Goal: Check status: Check status

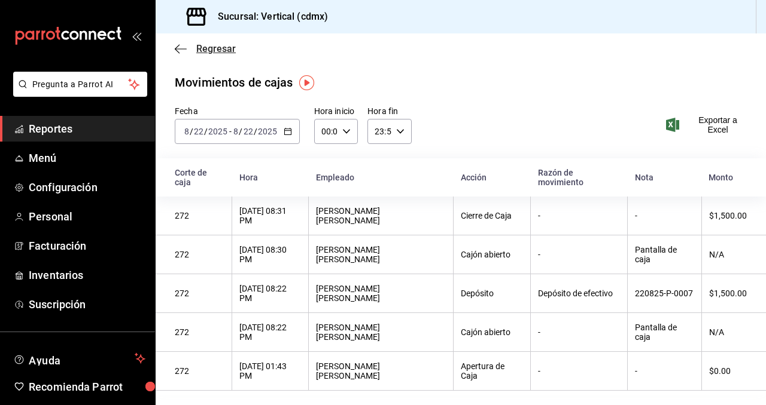
click at [184, 51] on icon "button" at bounding box center [181, 49] width 12 height 11
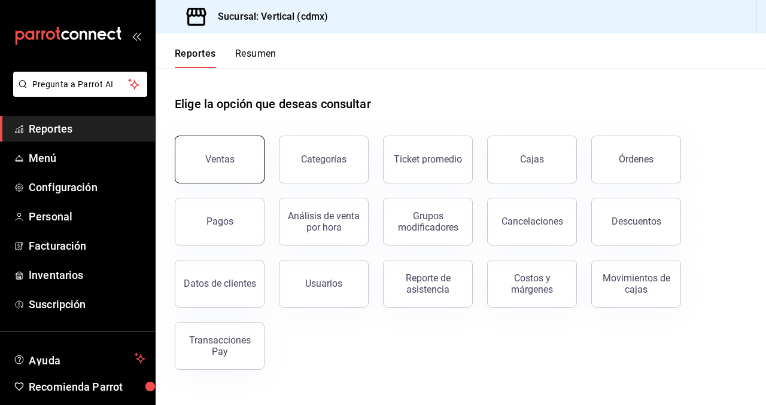
click at [240, 166] on button "Ventas" at bounding box center [220, 160] width 90 height 48
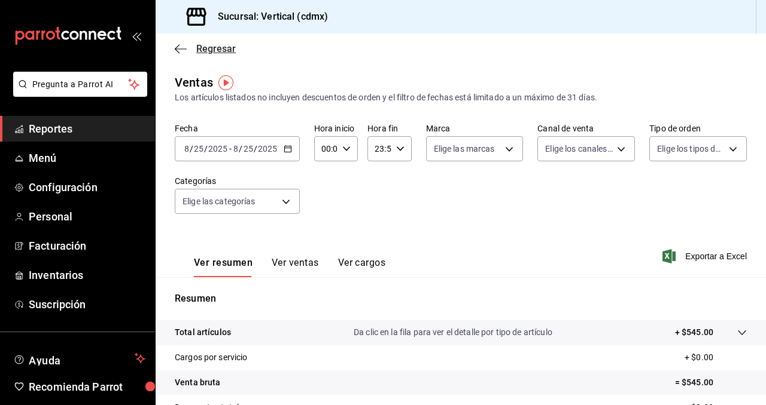
click at [198, 49] on span "Regresar" at bounding box center [215, 48] width 39 height 11
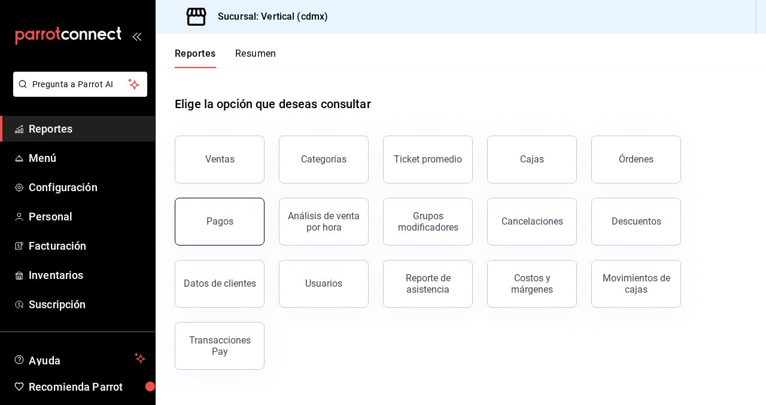
click at [212, 218] on div "Pagos" at bounding box center [219, 221] width 27 height 11
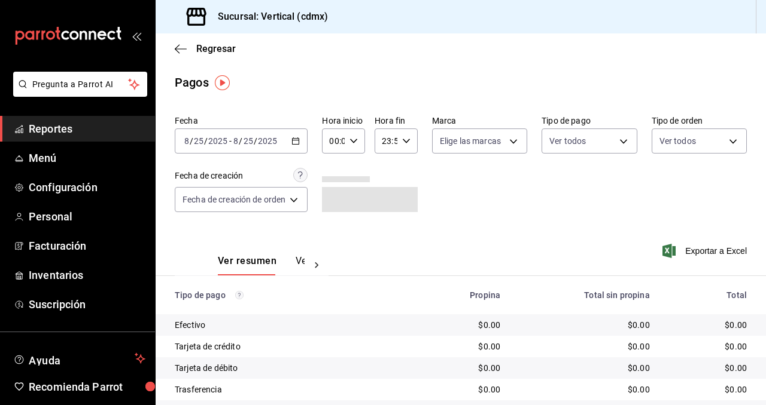
scroll to position [19, 0]
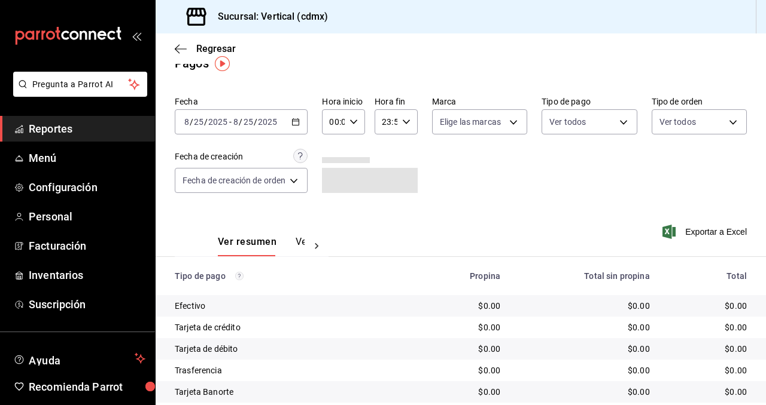
click at [300, 126] on icon "button" at bounding box center [295, 122] width 8 height 8
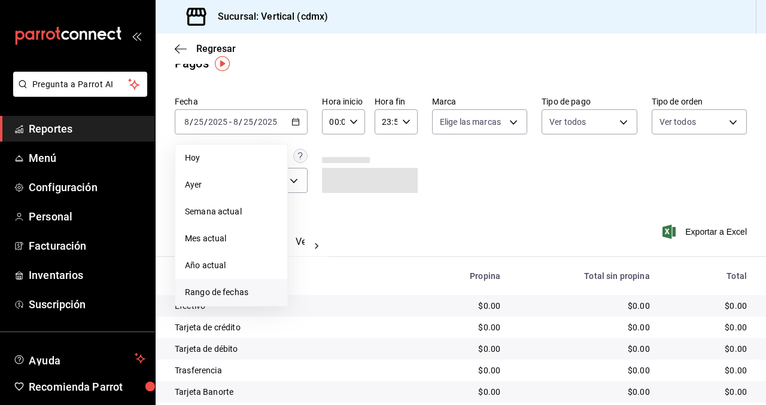
click at [239, 295] on span "Rango de fechas" at bounding box center [231, 292] width 93 height 13
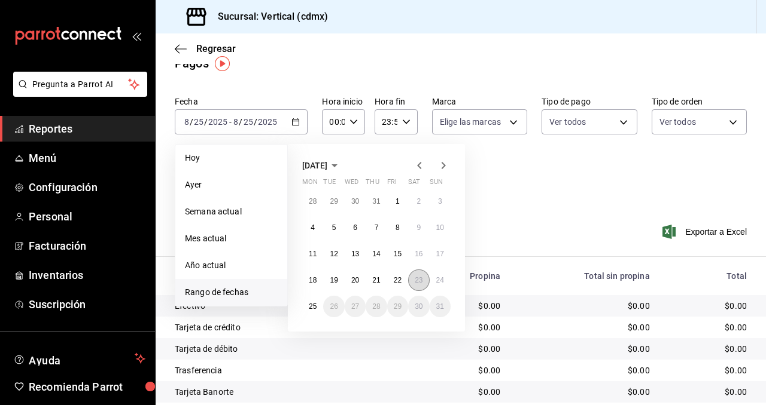
click at [419, 279] on abbr "23" at bounding box center [418, 280] width 8 height 8
click at [421, 278] on abbr "23" at bounding box center [418, 280] width 8 height 8
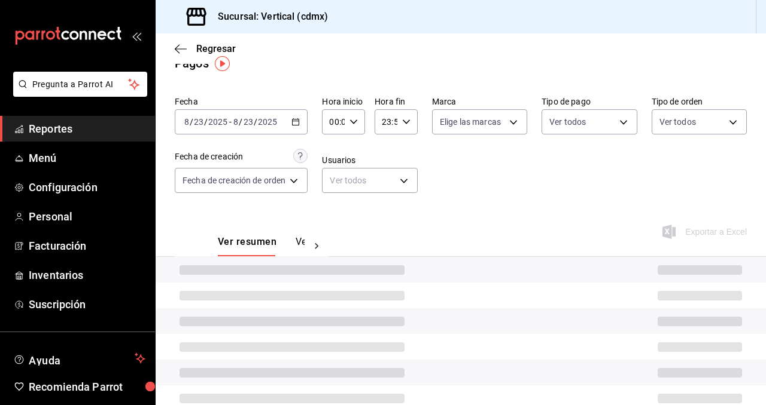
click at [421, 278] on div at bounding box center [460, 270] width 610 height 26
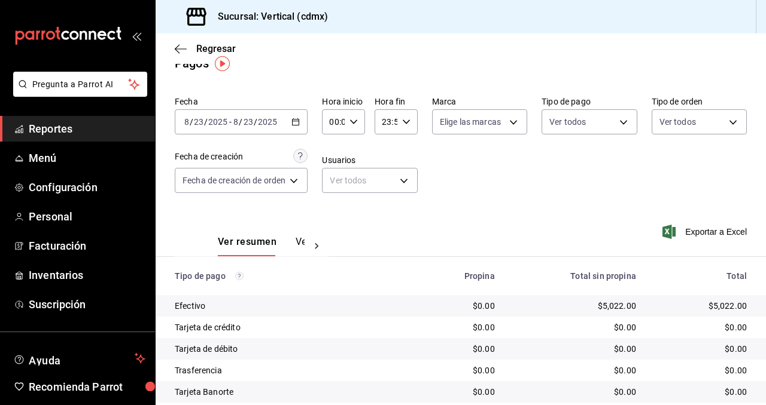
click at [296, 243] on button "Ver pagos" at bounding box center [317, 246] width 45 height 20
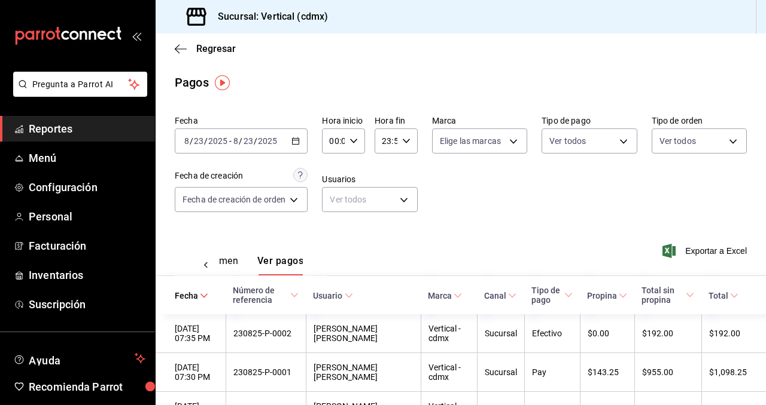
click at [695, 262] on div "Exportar a Excel" at bounding box center [694, 251] width 105 height 49
click at [695, 251] on span "Exportar a Excel" at bounding box center [705, 251] width 82 height 14
click at [219, 46] on span "Regresar" at bounding box center [215, 48] width 39 height 11
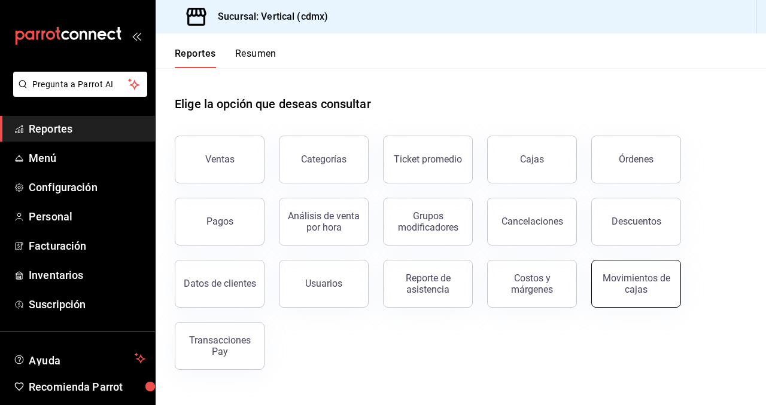
click at [624, 276] on div "Movimientos de cajas" at bounding box center [636, 284] width 74 height 23
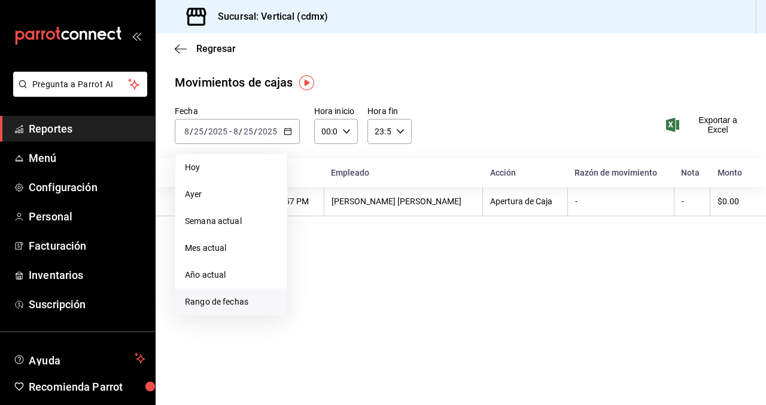
click at [214, 303] on span "Rango de fechas" at bounding box center [231, 302] width 93 height 13
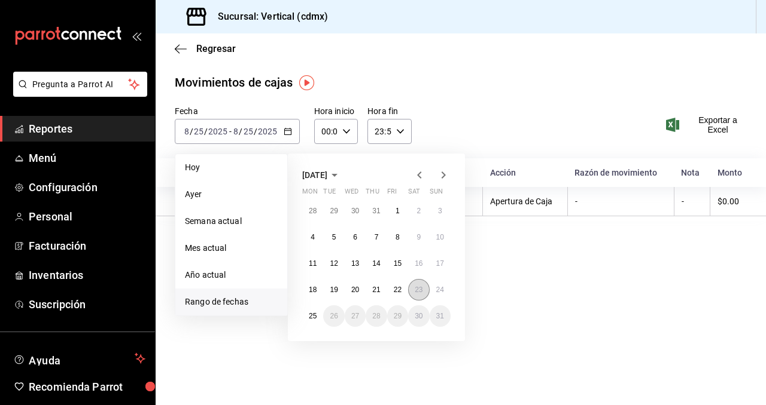
click at [418, 288] on abbr "23" at bounding box center [418, 290] width 8 height 8
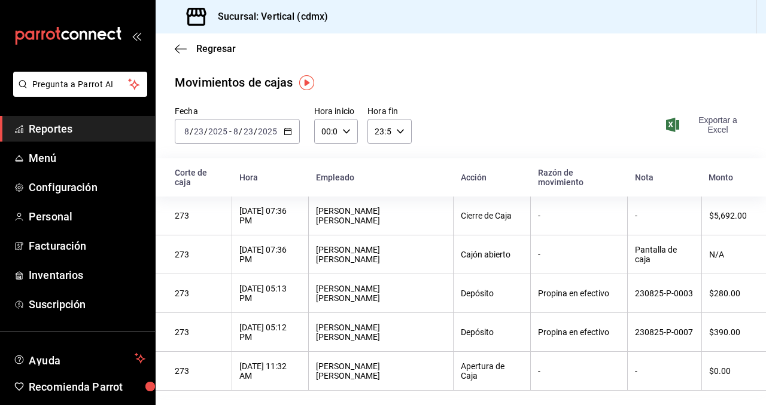
click at [722, 122] on span "Exportar a Excel" at bounding box center [707, 124] width 78 height 19
click at [221, 47] on span "Regresar" at bounding box center [215, 48] width 39 height 11
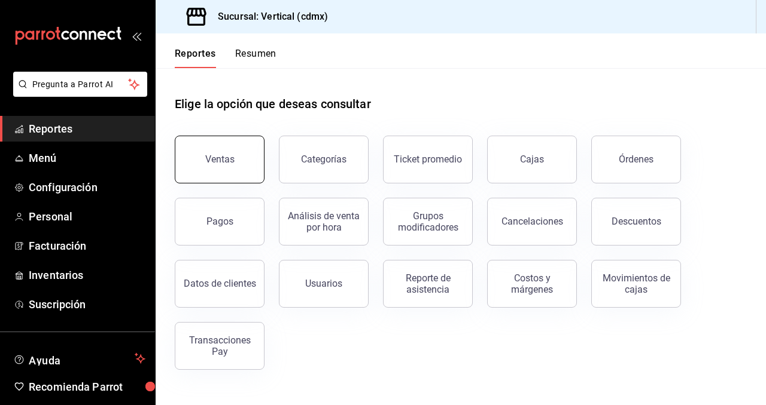
click at [227, 163] on div "Ventas" at bounding box center [219, 159] width 29 height 11
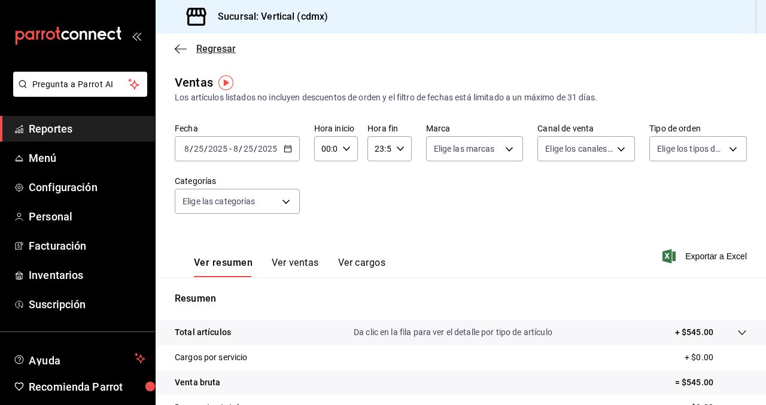
click at [178, 48] on icon "button" at bounding box center [181, 48] width 12 height 1
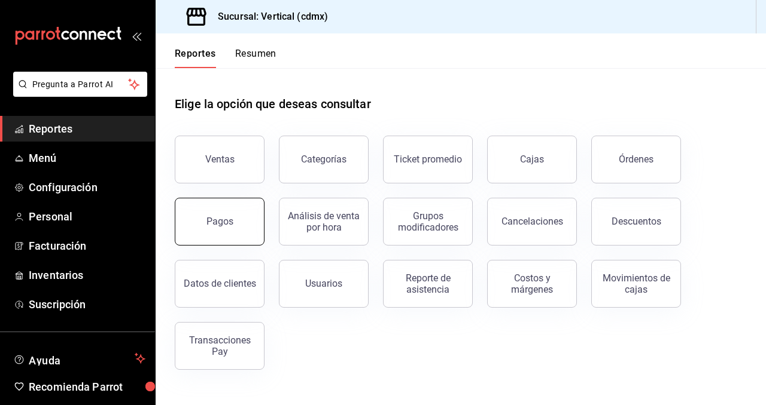
click at [243, 227] on button "Pagos" at bounding box center [220, 222] width 90 height 48
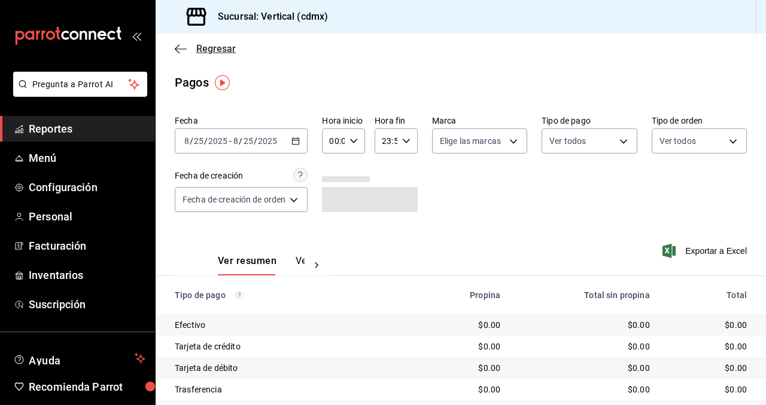
click at [190, 47] on span "Regresar" at bounding box center [205, 48] width 61 height 11
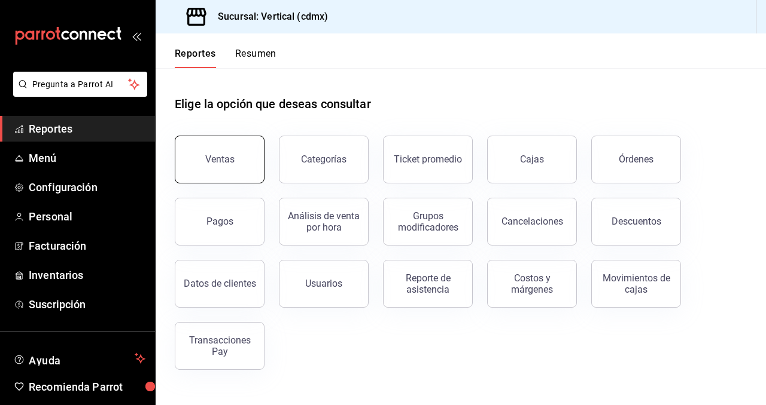
click at [241, 161] on button "Ventas" at bounding box center [220, 160] width 90 height 48
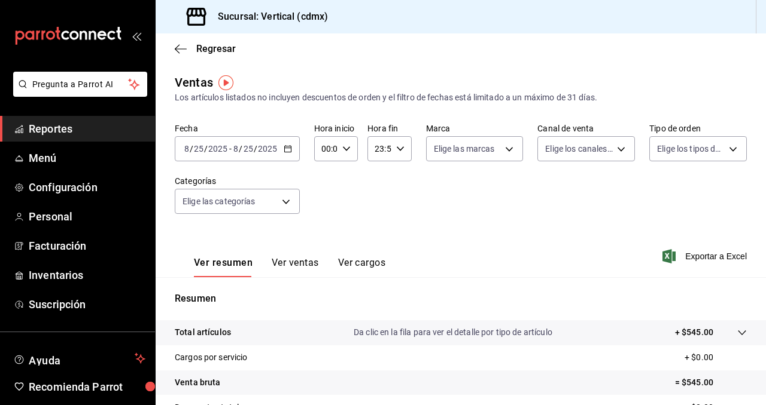
click at [289, 152] on \(Stroke\) "button" at bounding box center [287, 149] width 7 height 7
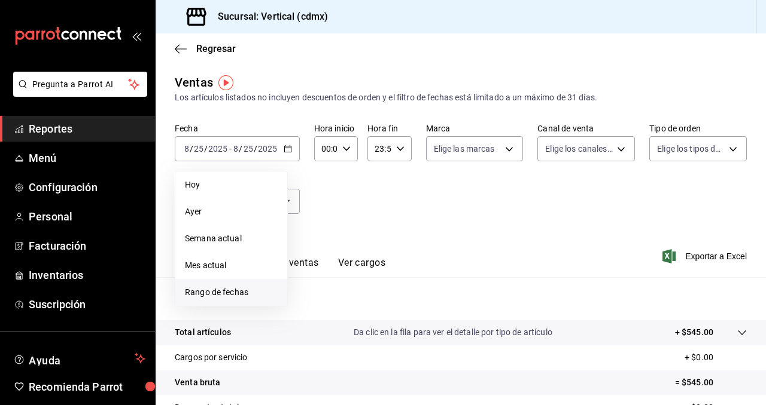
click at [230, 291] on span "Rango de fechas" at bounding box center [231, 292] width 93 height 13
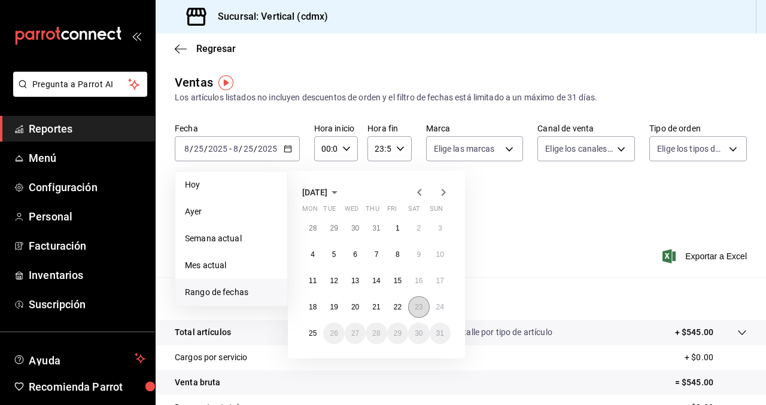
click at [420, 309] on abbr "23" at bounding box center [418, 307] width 8 height 8
click at [420, 308] on abbr "23" at bounding box center [418, 307] width 8 height 8
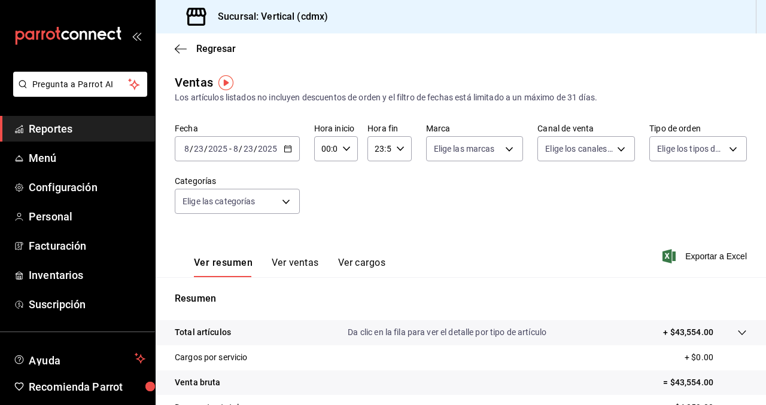
click at [283, 153] on div "[DATE] [DATE] - [DATE] [DATE]" at bounding box center [237, 148] width 125 height 25
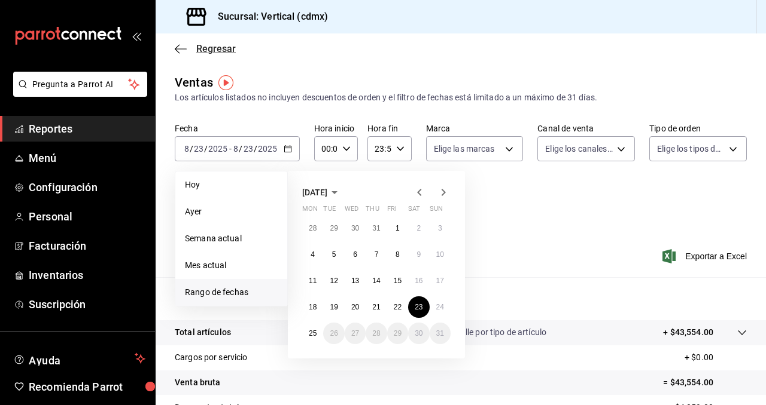
click at [218, 44] on span "Regresar" at bounding box center [215, 48] width 39 height 11
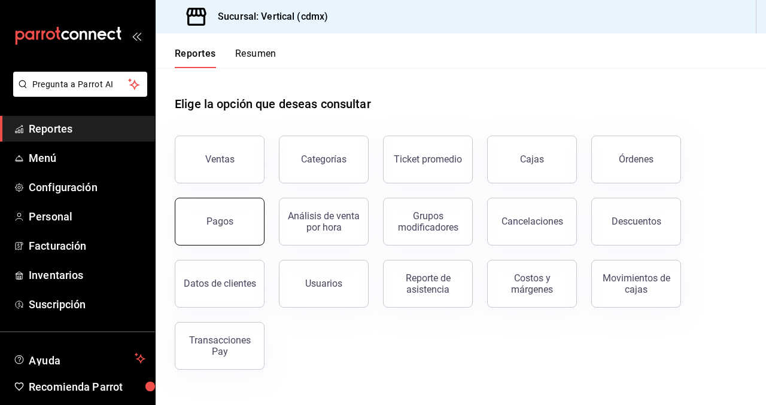
click at [204, 209] on button "Pagos" at bounding box center [220, 222] width 90 height 48
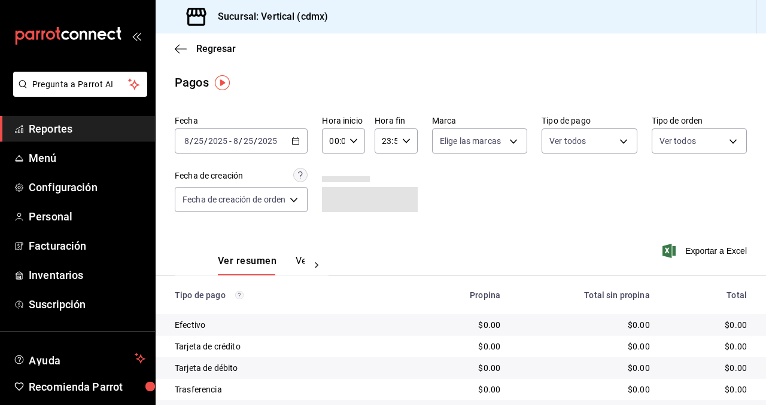
click at [297, 140] on icon "button" at bounding box center [295, 141] width 8 height 8
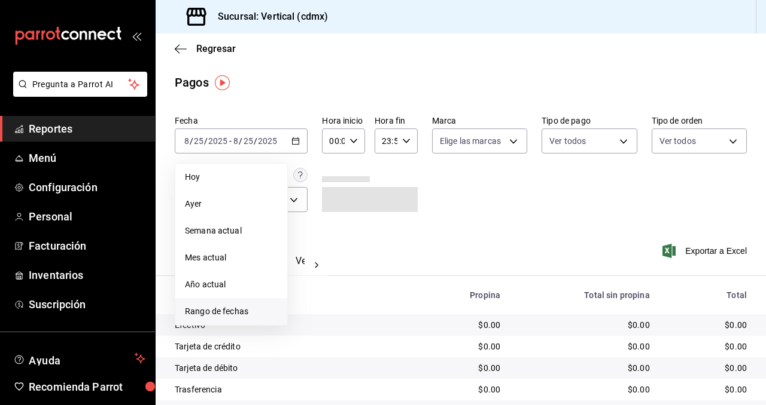
click at [239, 309] on span "Rango de fechas" at bounding box center [231, 312] width 93 height 13
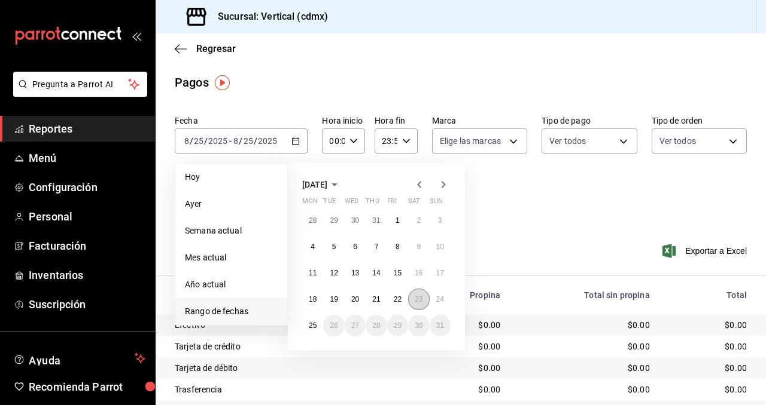
click at [420, 298] on abbr "23" at bounding box center [418, 299] width 8 height 8
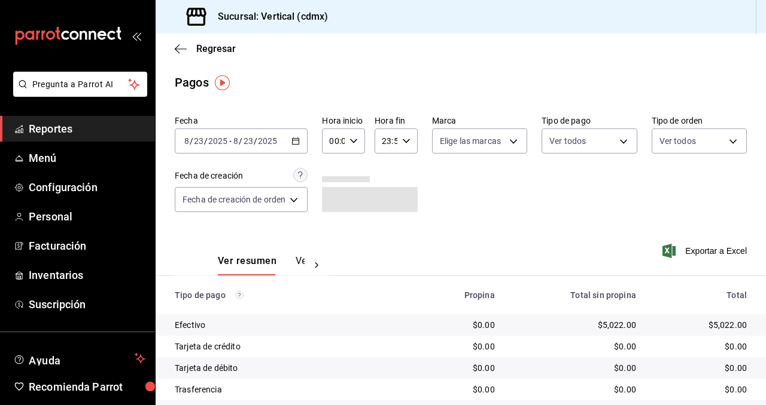
scroll to position [35, 0]
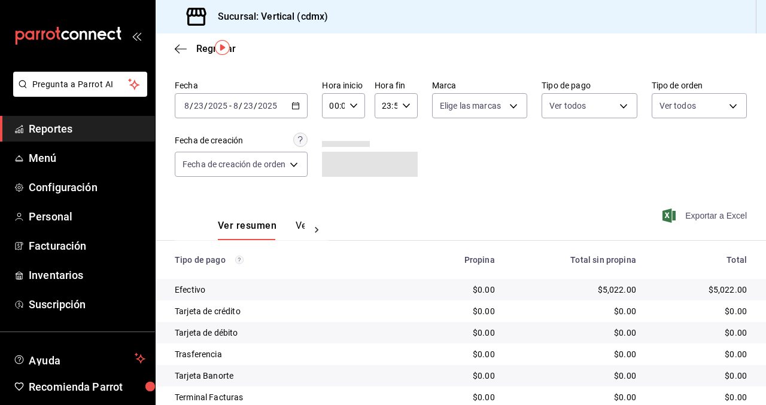
click at [710, 216] on span "Exportar a Excel" at bounding box center [705, 216] width 82 height 14
click at [222, 45] on img "button" at bounding box center [222, 47] width 15 height 15
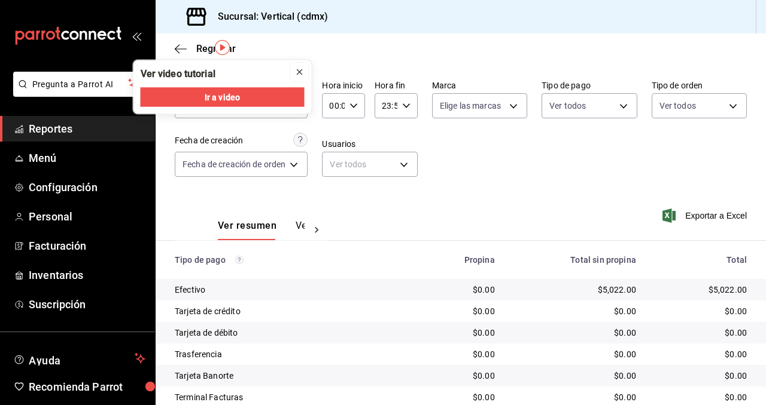
click at [300, 71] on icon "close" at bounding box center [300, 73] width 10 height 10
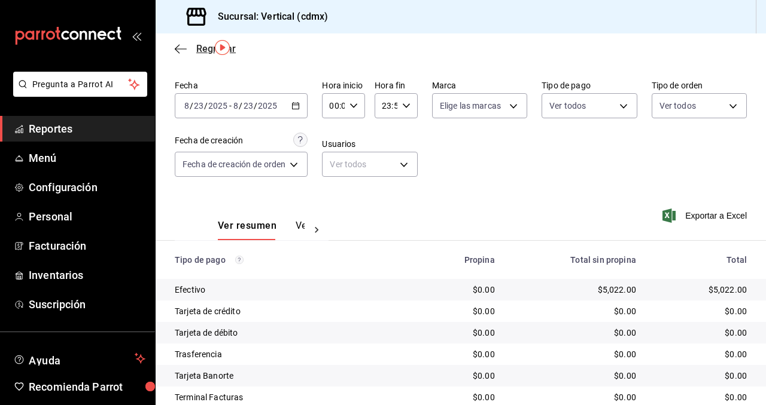
click at [194, 52] on span "Regresar" at bounding box center [205, 48] width 61 height 11
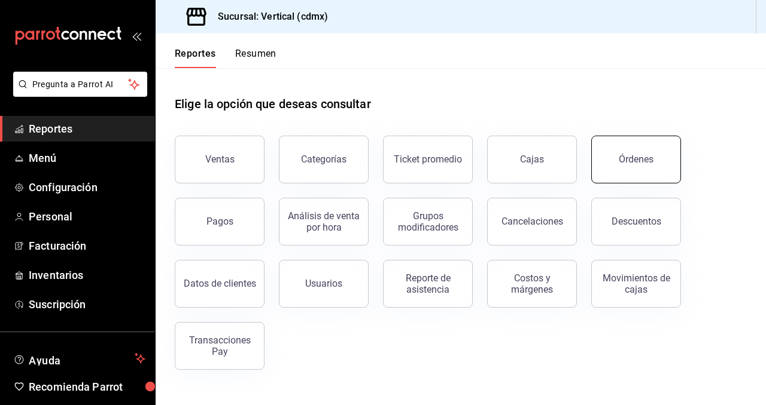
click at [628, 158] on div "Órdenes" at bounding box center [635, 159] width 35 height 11
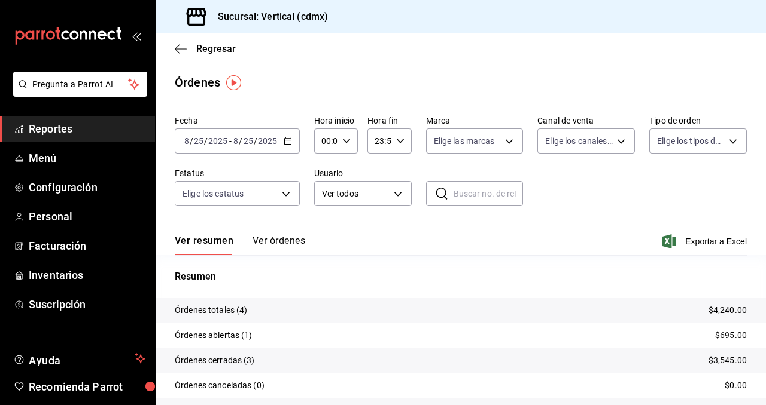
click at [231, 147] on div "[DATE] [DATE] - [DATE] [DATE]" at bounding box center [237, 141] width 125 height 25
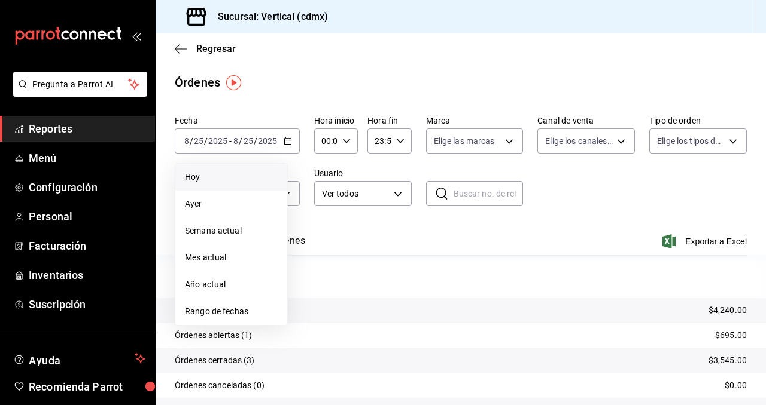
click at [239, 172] on span "Hoy" at bounding box center [231, 177] width 93 height 13
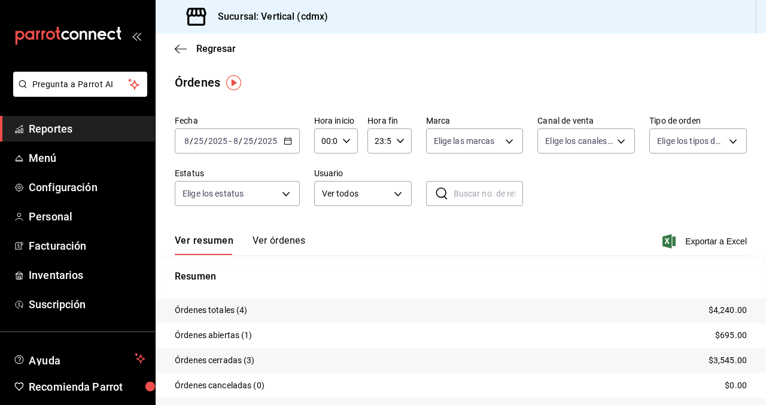
click at [255, 146] on div "[DATE] [DATE] - [DATE] [DATE]" at bounding box center [237, 141] width 125 height 25
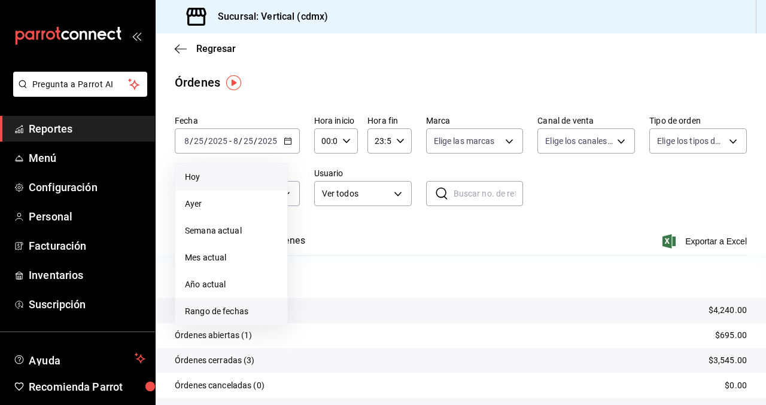
click at [254, 308] on span "Rango de fechas" at bounding box center [231, 312] width 93 height 13
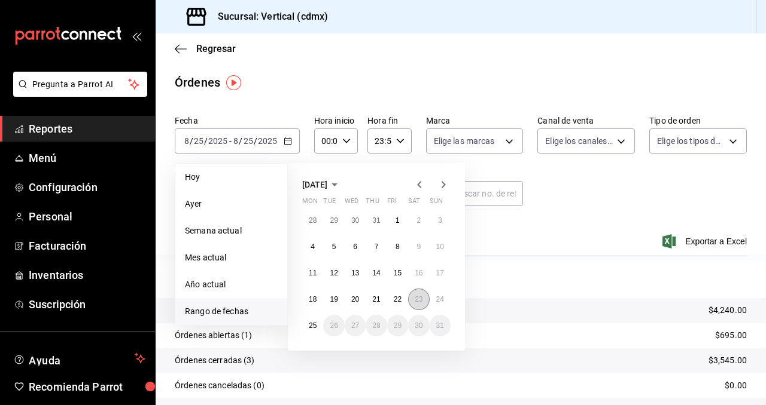
click at [422, 297] on abbr "23" at bounding box center [418, 299] width 8 height 8
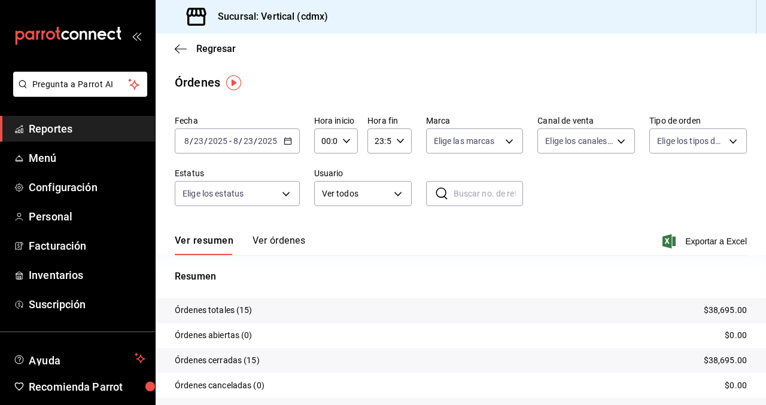
click at [468, 194] on input "text" at bounding box center [488, 194] width 70 height 24
paste input "230825-P-0001"
type input "230825-P-0001"
click at [273, 243] on button "Ver órdenes" at bounding box center [278, 245] width 53 height 20
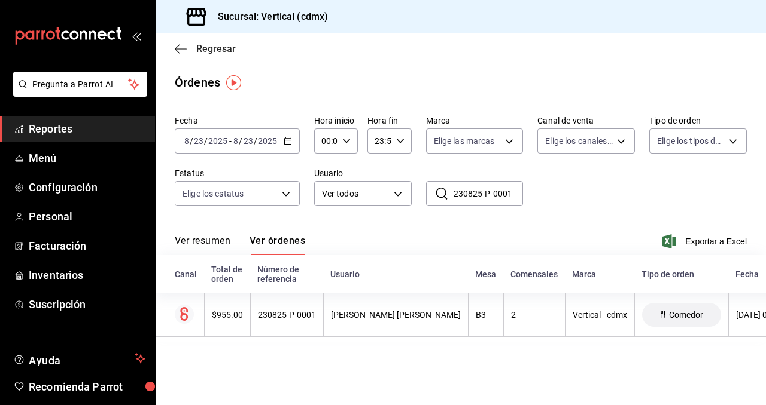
click at [206, 49] on span "Regresar" at bounding box center [215, 48] width 39 height 11
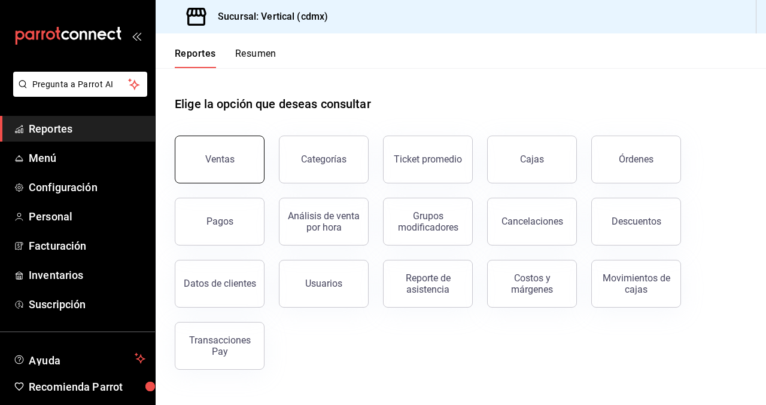
click at [234, 157] on button "Ventas" at bounding box center [220, 160] width 90 height 48
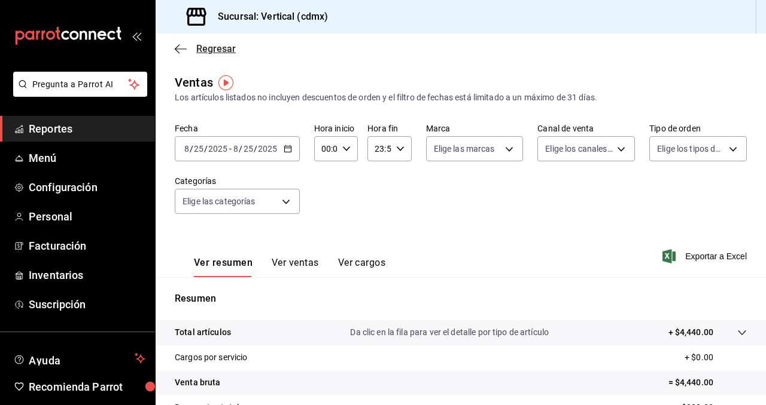
click at [184, 48] on icon "button" at bounding box center [181, 49] width 12 height 11
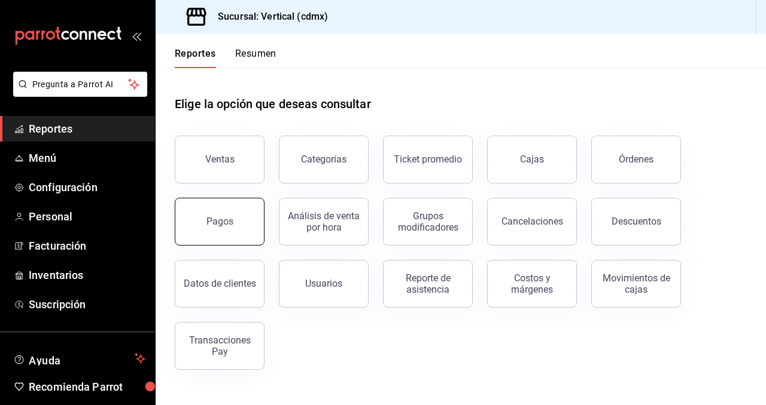
click at [246, 204] on button "Pagos" at bounding box center [220, 222] width 90 height 48
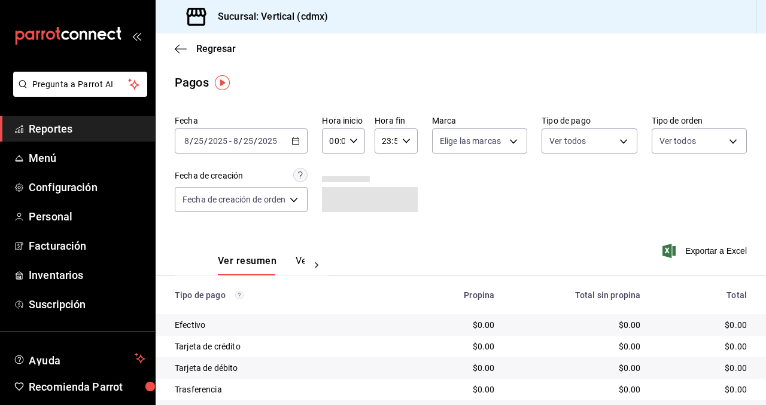
click at [300, 141] on icon "button" at bounding box center [295, 141] width 8 height 8
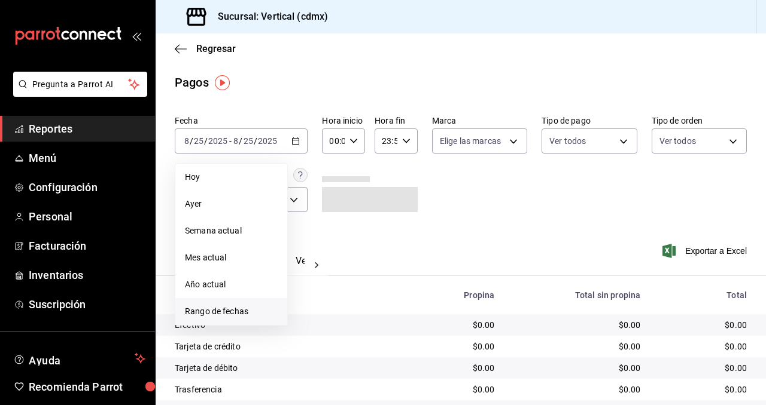
click at [216, 309] on span "Rango de fechas" at bounding box center [231, 312] width 93 height 13
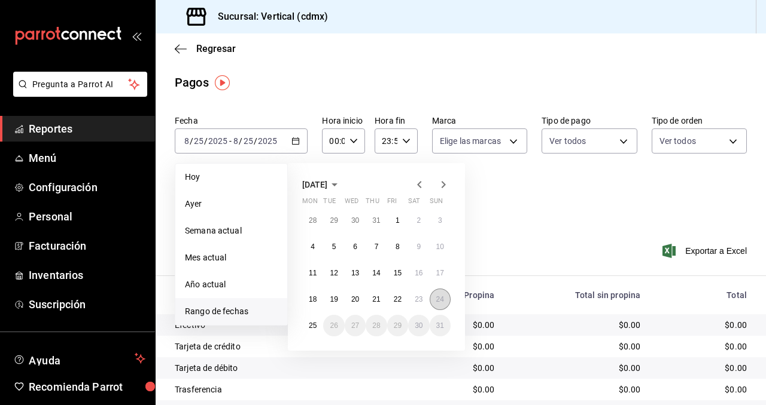
click at [441, 299] on abbr "24" at bounding box center [440, 299] width 8 height 8
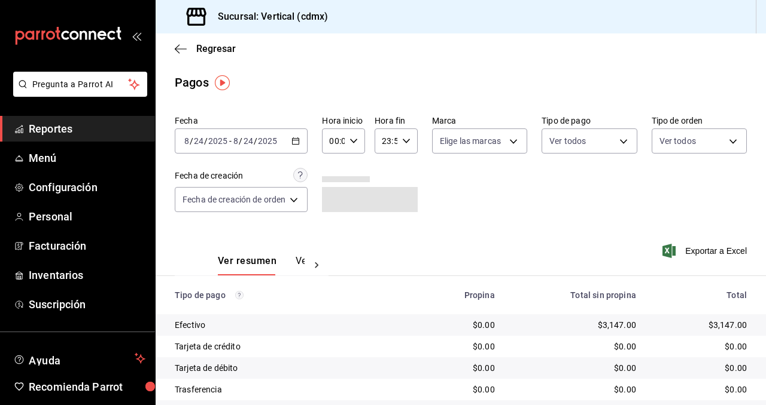
click at [296, 265] on button "Ver pagos" at bounding box center [317, 265] width 45 height 20
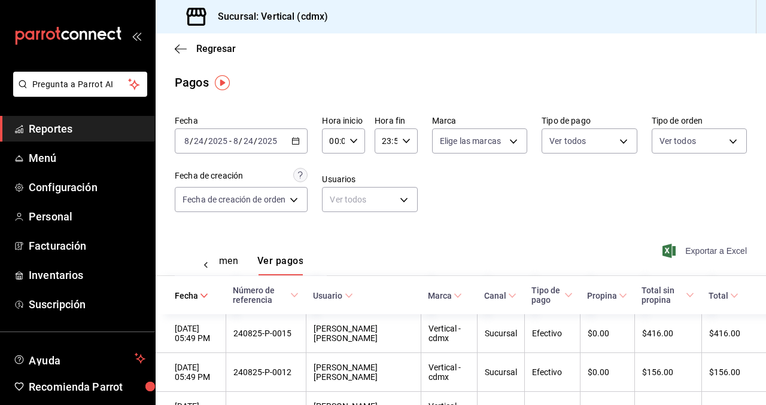
click at [708, 248] on span "Exportar a Excel" at bounding box center [705, 251] width 82 height 14
click at [215, 49] on span "Regresar" at bounding box center [215, 48] width 39 height 11
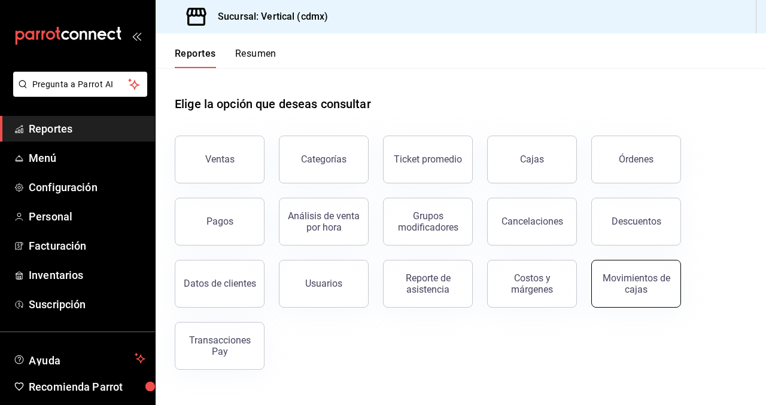
click at [644, 292] on div "Movimientos de cajas" at bounding box center [636, 284] width 74 height 23
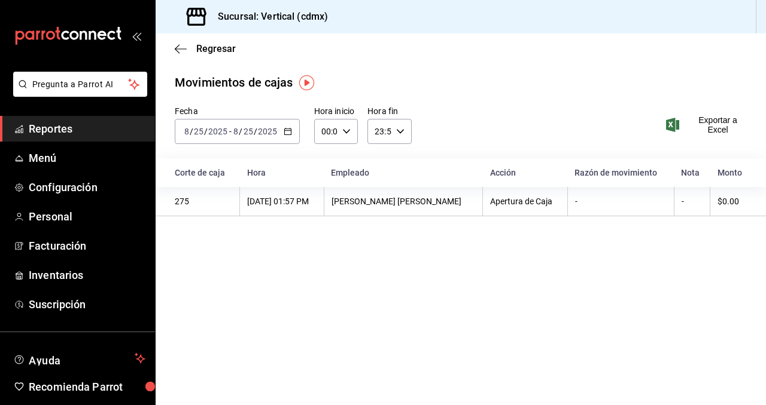
click at [287, 135] on \(Stroke\) "button" at bounding box center [287, 132] width 7 height 7
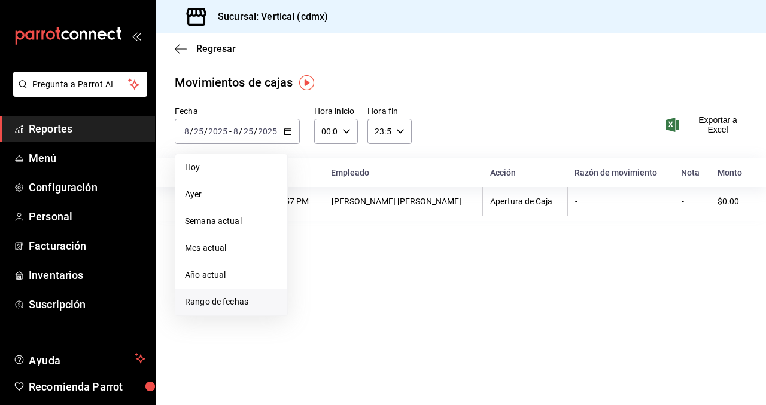
click at [233, 304] on span "Rango de fechas" at bounding box center [231, 302] width 93 height 13
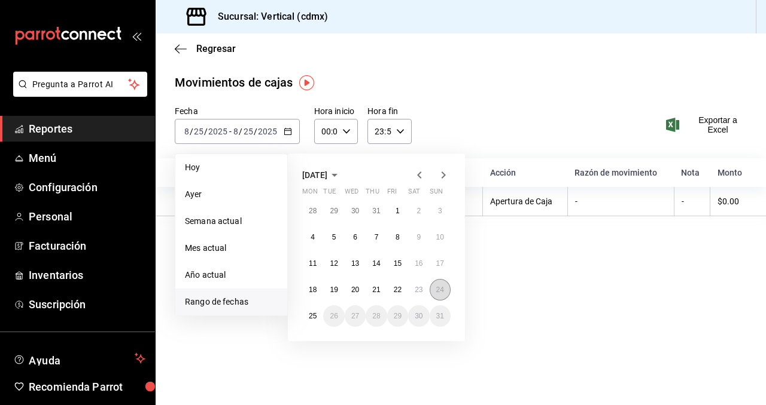
click at [435, 293] on button "24" at bounding box center [439, 290] width 21 height 22
click at [437, 290] on abbr "24" at bounding box center [440, 290] width 8 height 8
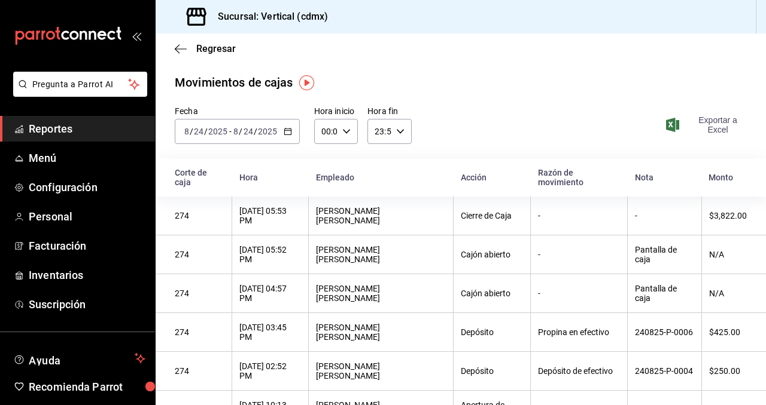
click at [717, 122] on span "Exportar a Excel" at bounding box center [707, 124] width 78 height 19
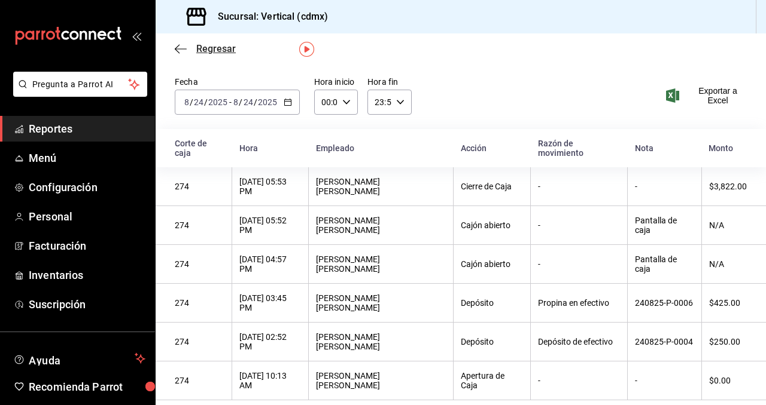
click at [211, 51] on span "Regresar" at bounding box center [215, 48] width 39 height 11
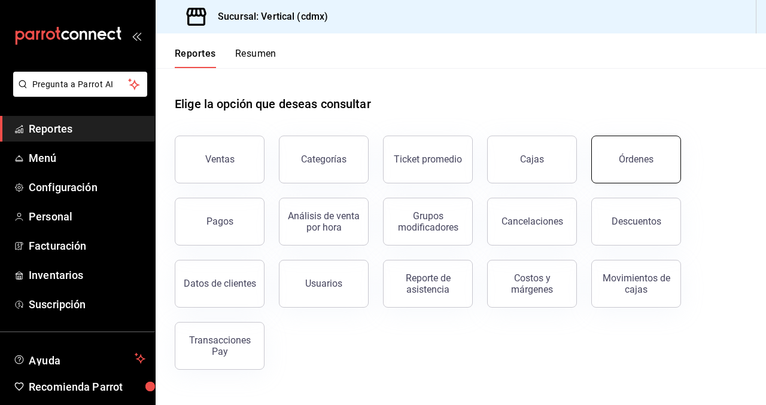
click at [644, 162] on div "Órdenes" at bounding box center [635, 159] width 35 height 11
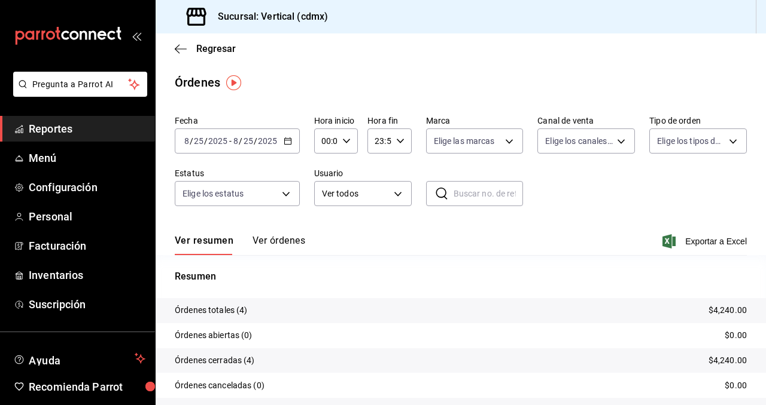
click at [284, 144] on icon "button" at bounding box center [287, 141] width 8 height 8
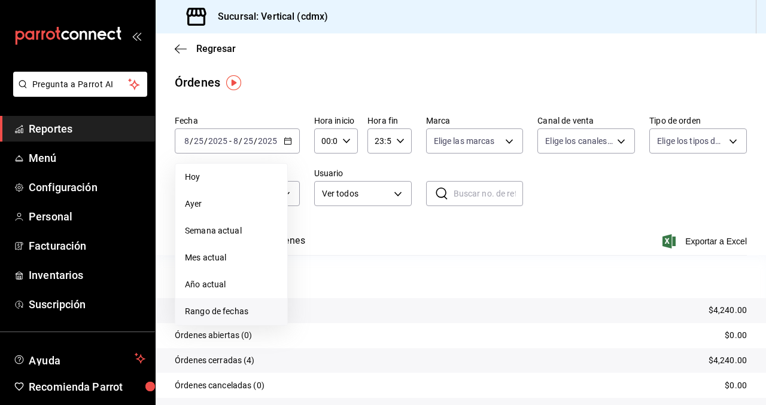
click at [250, 310] on span "Rango de fechas" at bounding box center [231, 312] width 93 height 13
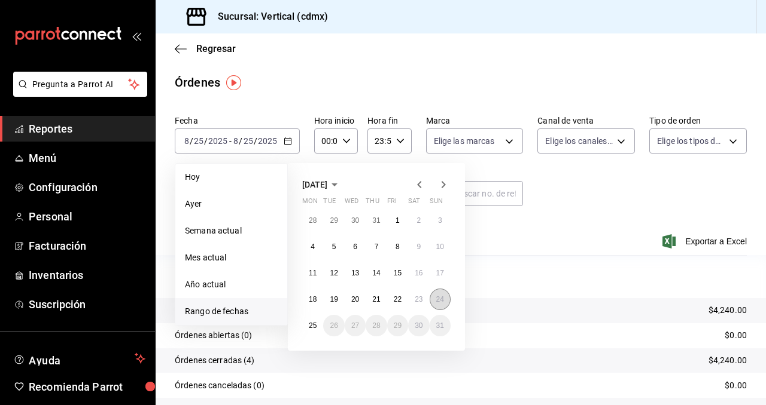
click at [443, 298] on abbr "24" at bounding box center [440, 299] width 8 height 8
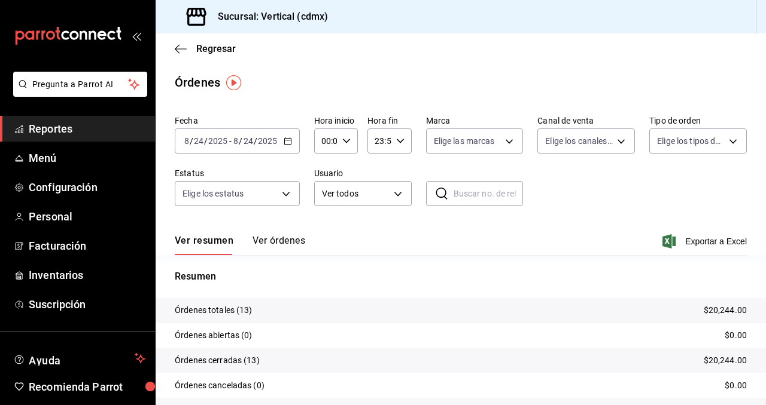
click at [288, 235] on button "Ver órdenes" at bounding box center [278, 245] width 53 height 20
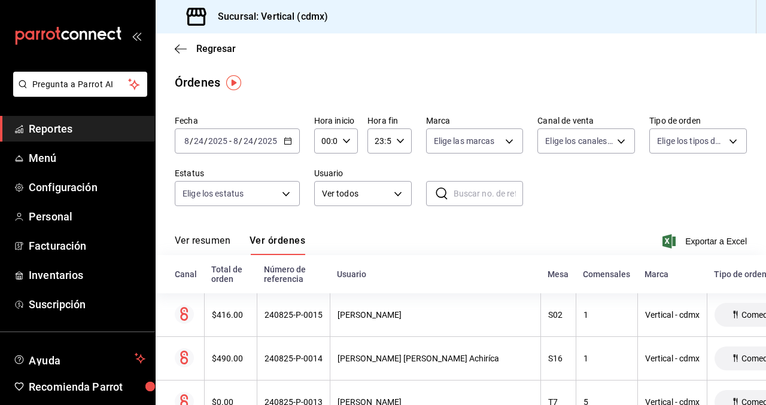
click at [476, 199] on input "text" at bounding box center [488, 194] width 70 height 24
paste input "240825-P-0015"
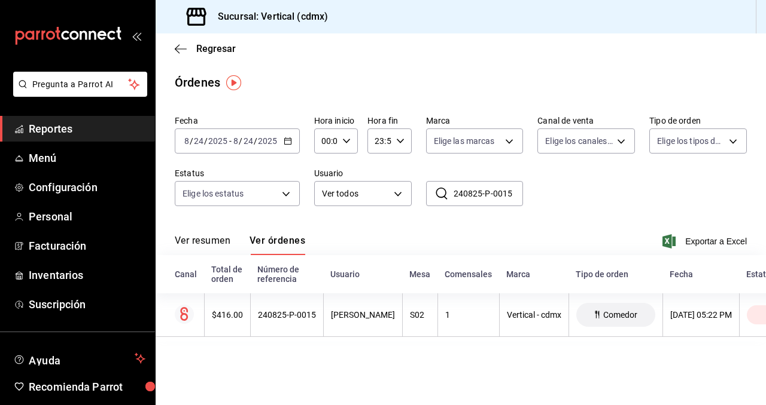
click at [424, 212] on div "Fecha [DATE] [DATE] - [DATE] [DATE] Hora inicio 00:00 Hora inicio Hora fin 23:5…" at bounding box center [461, 166] width 572 height 110
click at [519, 198] on input "240825-P-0015" at bounding box center [488, 194] width 70 height 24
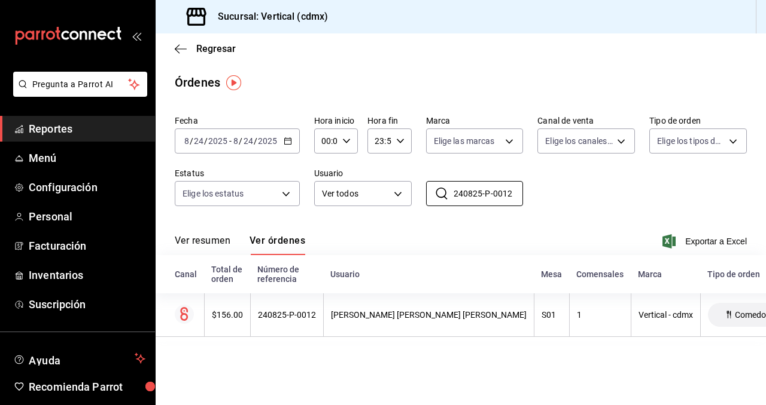
type input "240825-P-0012"
